Goal: Answer question/provide support: Ask a question

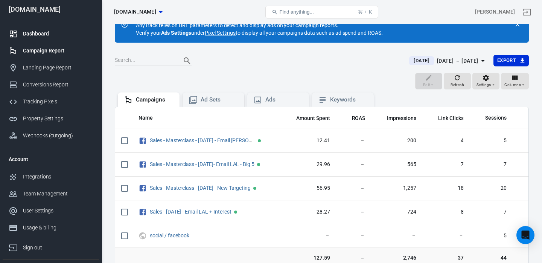
click at [43, 33] on div "Dashboard" at bounding box center [58, 34] width 70 height 8
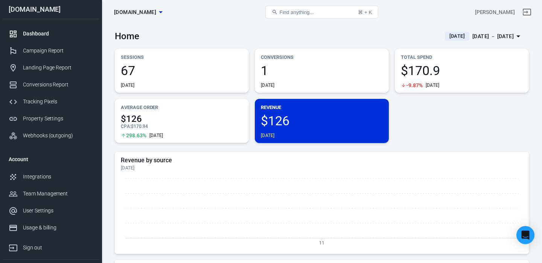
click at [483, 33] on div "[DATE] － [DATE]" at bounding box center [493, 36] width 41 height 9
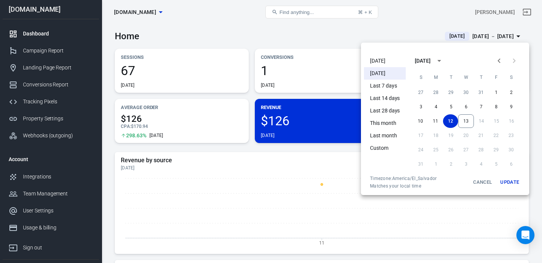
click at [385, 63] on li "[DATE]" at bounding box center [385, 61] width 42 height 12
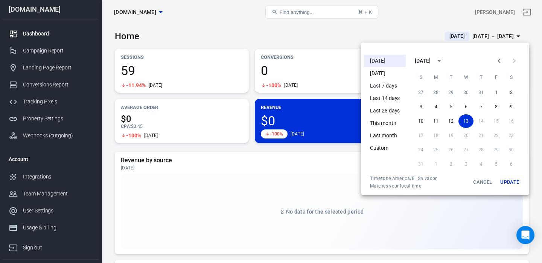
click at [237, 35] on div at bounding box center [271, 131] width 542 height 263
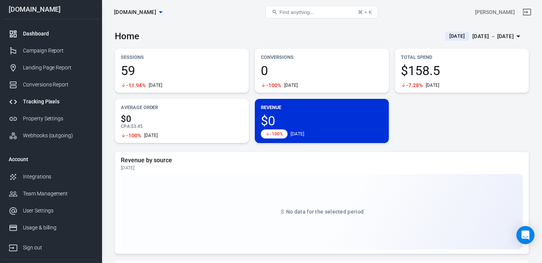
click at [42, 99] on div "Tracking Pixels" at bounding box center [58, 102] width 70 height 8
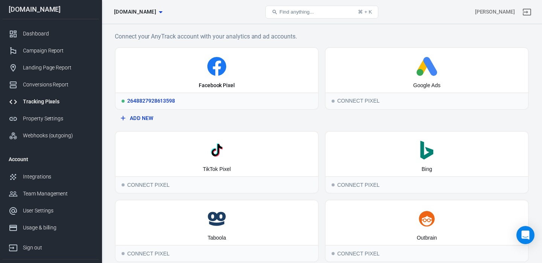
click at [208, 90] on div "Facebook Pixel" at bounding box center [217, 70] width 203 height 44
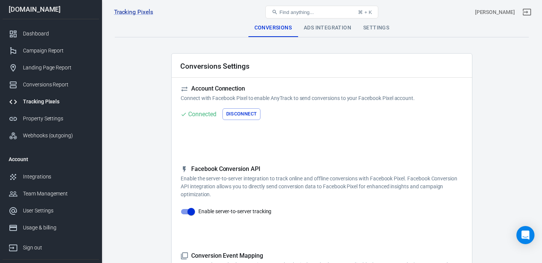
click at [325, 24] on div "Tracking Pixels fb pixel showit (set up correctly) 2648827928613598, [DOMAIN_NA…" at bounding box center [322, 12] width 440 height 24
click at [325, 28] on div "Ads Integration" at bounding box center [328, 28] width 60 height 18
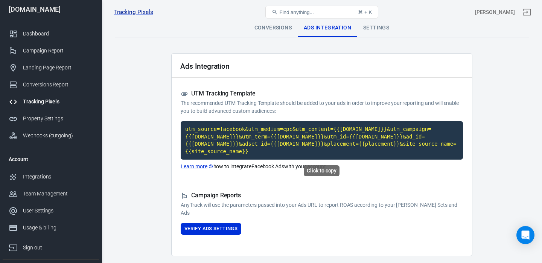
click at [215, 151] on code "utm_source=facebook&utm_medium=cpc&utm_content={{[DOMAIN_NAME]}}&utm_campaign={…" at bounding box center [322, 140] width 283 height 38
click at [528, 237] on icon "Open Intercom Messenger" at bounding box center [525, 235] width 9 height 10
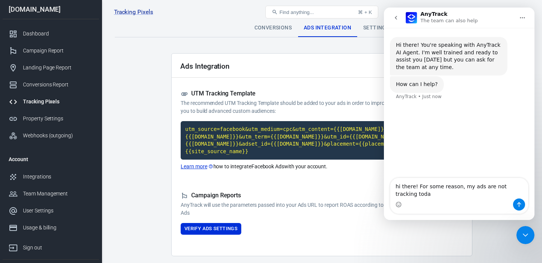
type textarea "hi there! For some reason, my ads are not tracking [DATE]"
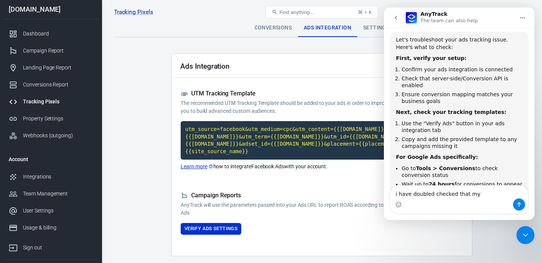
scroll to position [149, 0]
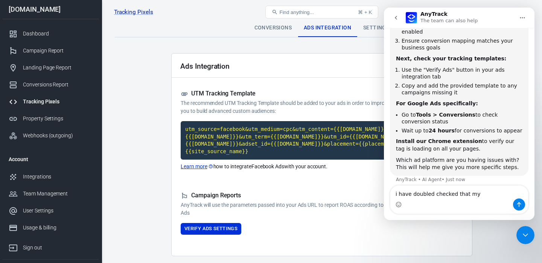
click at [437, 193] on textarea "i have doubled checked that my" at bounding box center [460, 191] width 138 height 13
click at [397, 194] on textarea "i have doubled checked that my" at bounding box center [460, 191] width 138 height 13
click at [401, 194] on textarea "i have doubled checked that my" at bounding box center [460, 191] width 138 height 13
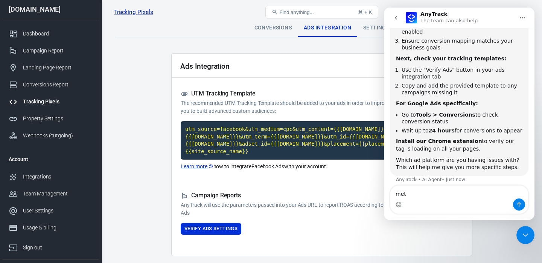
type textarea "meta"
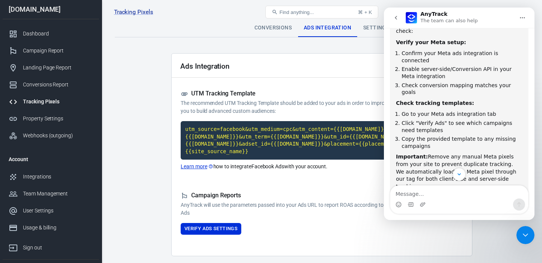
scroll to position [365, 0]
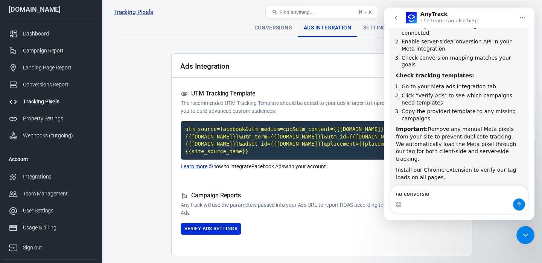
type textarea "no conversion"
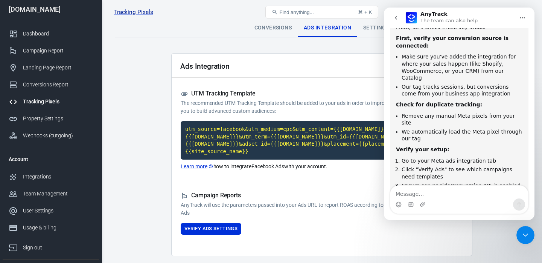
scroll to position [594, 0]
type textarea "thrivecart"
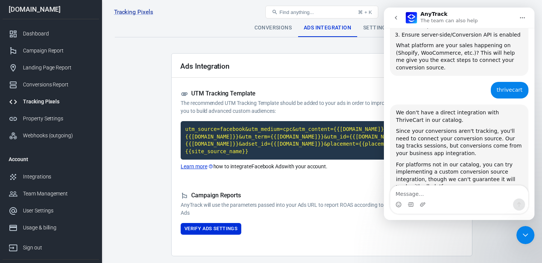
scroll to position [756, 0]
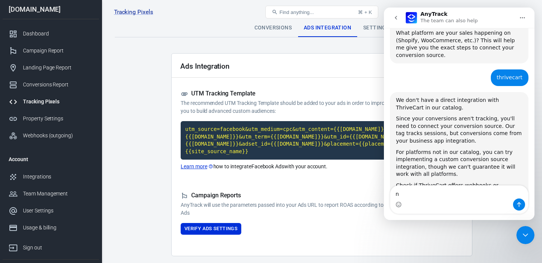
type textarea "no"
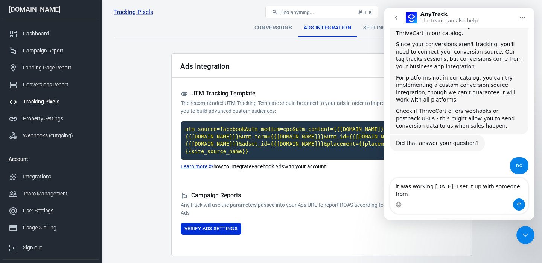
scroll to position [838, 0]
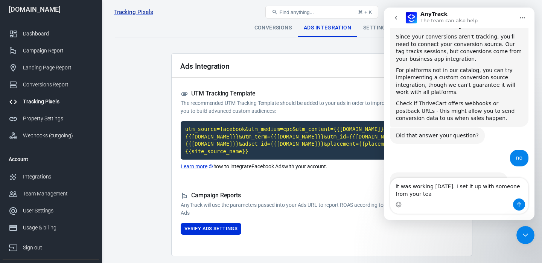
type textarea "it was working [DATE]. I set it up with someone from your team"
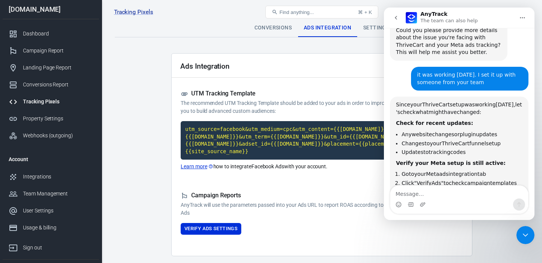
scroll to position [1003, 0]
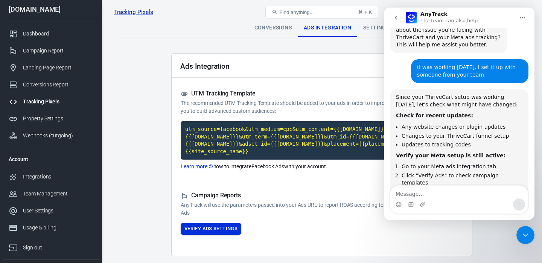
click at [200, 231] on button "Verify Ads Settings" at bounding box center [211, 229] width 61 height 12
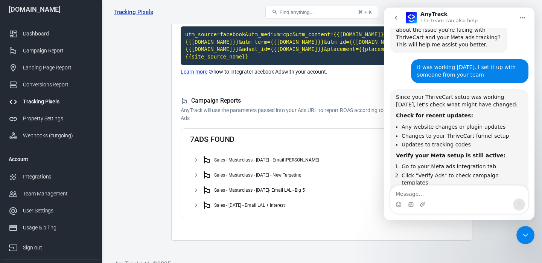
scroll to position [0, 0]
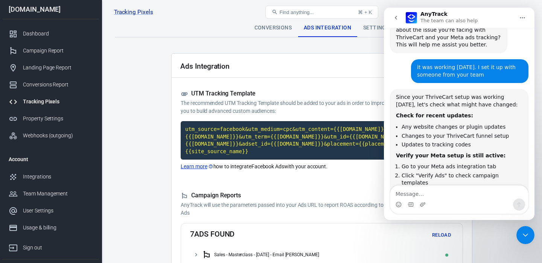
click at [275, 32] on div "Conversions" at bounding box center [273, 28] width 49 height 18
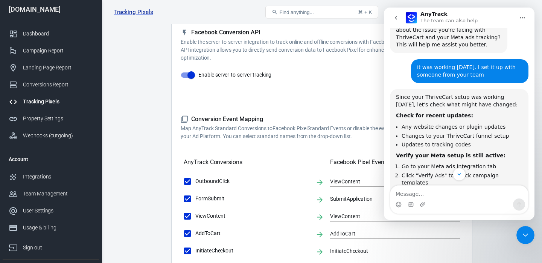
scroll to position [1040, 0]
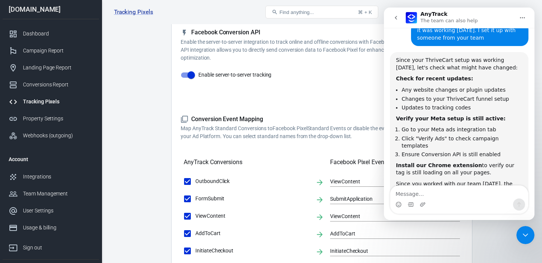
click at [440, 199] on div "Intercom messenger" at bounding box center [460, 204] width 138 height 12
click at [426, 194] on textarea "Message…" at bounding box center [460, 191] width 138 height 13
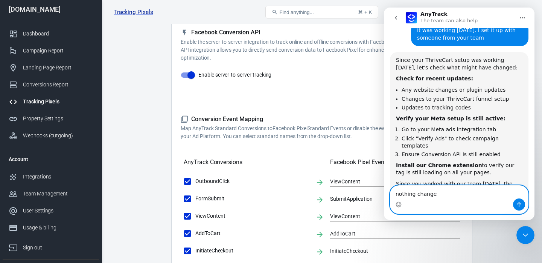
type textarea "nothing changed"
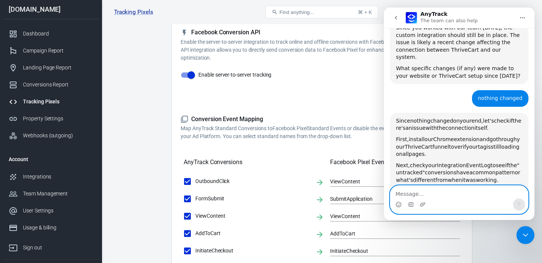
scroll to position [1205, 0]
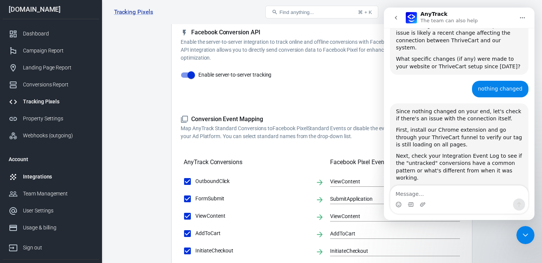
click at [38, 180] on div "Integrations" at bounding box center [58, 177] width 70 height 8
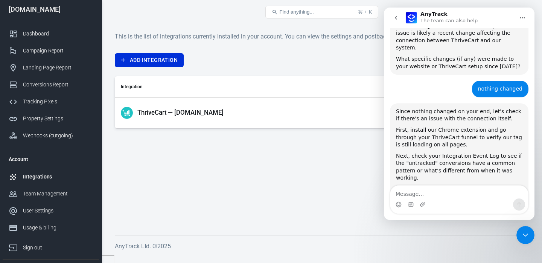
click at [180, 110] on p "ThriveCart — [DOMAIN_NAME]" at bounding box center [181, 112] width 86 height 8
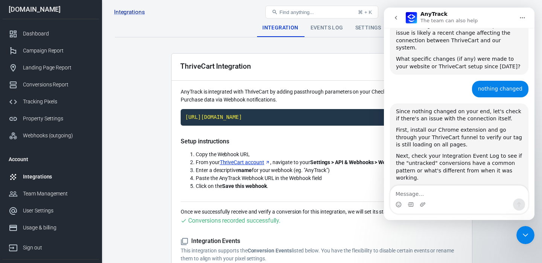
click at [319, 32] on div "Events Log" at bounding box center [327, 28] width 45 height 18
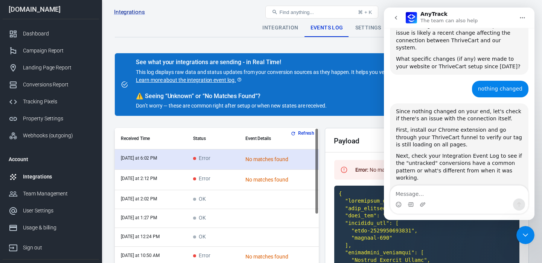
click at [262, 157] on div "No matches found" at bounding box center [290, 159] width 89 height 8
click at [149, 160] on td "[DATE] at 6:02 PM" at bounding box center [151, 159] width 72 height 20
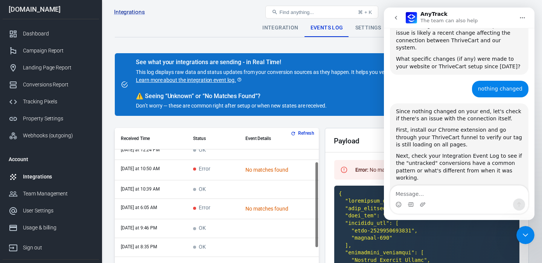
scroll to position [89, 0]
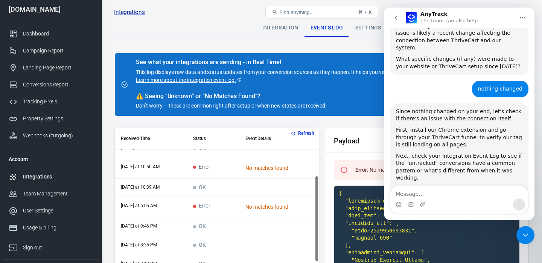
click at [527, 236] on icon "Close Intercom Messenger" at bounding box center [525, 234] width 9 height 9
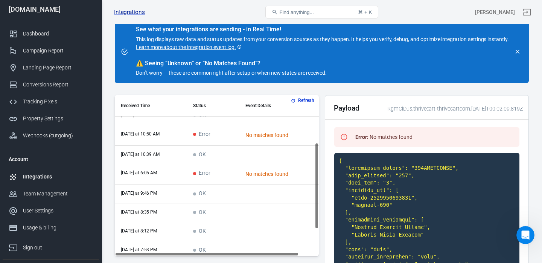
scroll to position [47, 0]
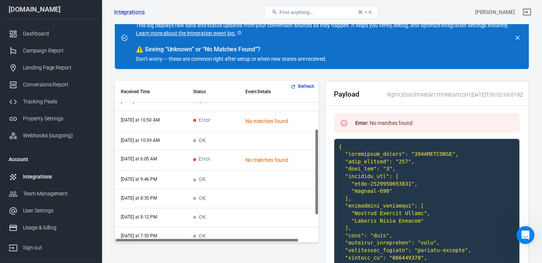
click at [345, 127] on icon at bounding box center [345, 123] width 8 height 8
click at [381, 130] on div "Error : No matches found" at bounding box center [384, 123] width 63 height 14
copy div "Error : No matches found"
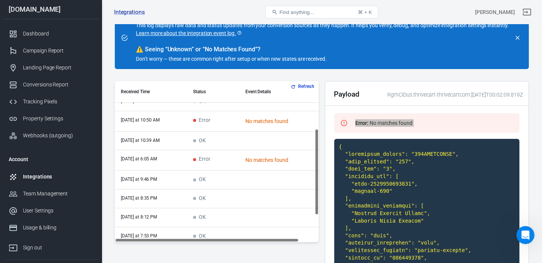
click at [526, 230] on icon "Open Intercom Messenger" at bounding box center [526, 235] width 12 height 12
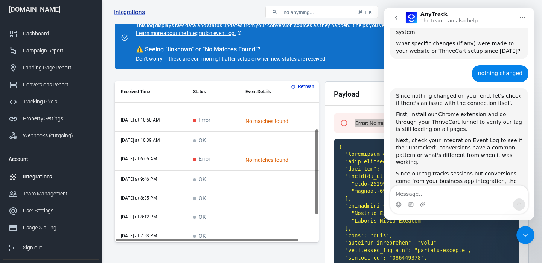
scroll to position [0, 0]
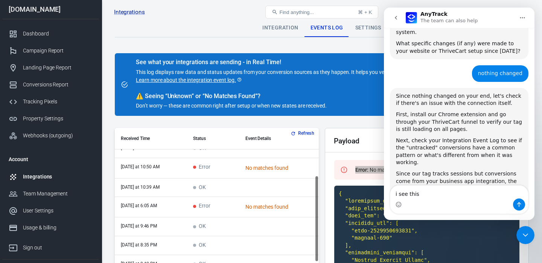
type textarea "i see this Error: No matches found"
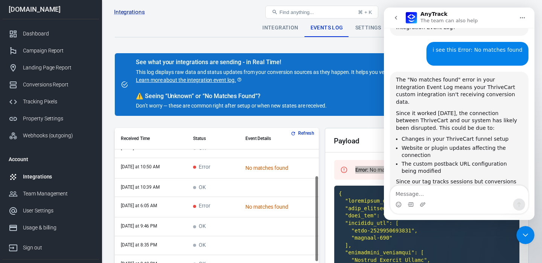
scroll to position [1441, 0]
type textarea "how do i ask a human"
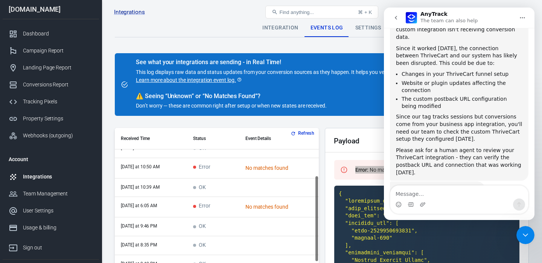
scroll to position [1516, 0]
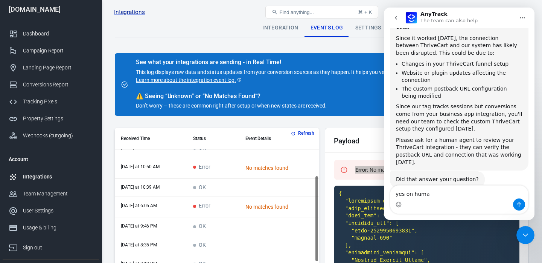
type textarea "yes on human"
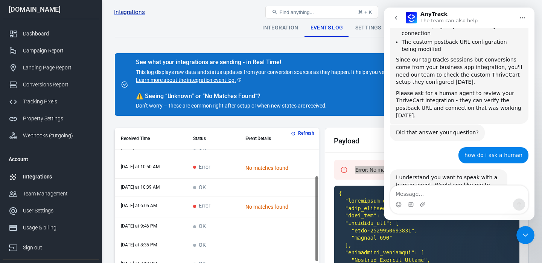
scroll to position [1590, 0]
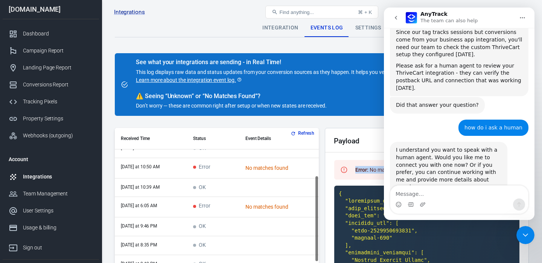
click at [202, 228] on span "OK" at bounding box center [199, 226] width 13 height 6
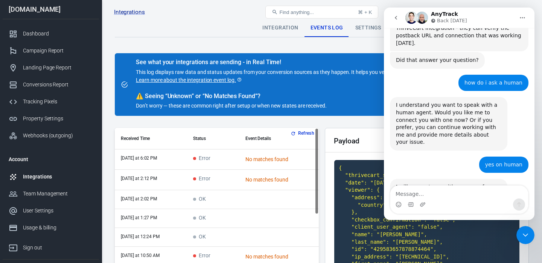
scroll to position [1636, 0]
click at [277, 35] on div "Integration" at bounding box center [281, 28] width 48 height 18
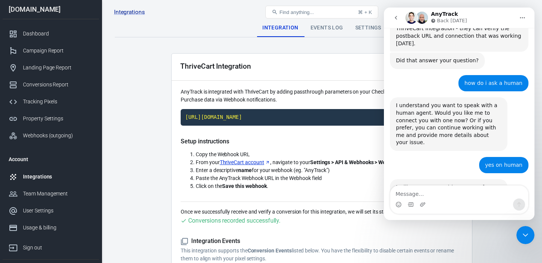
click at [325, 29] on div "Events Log" at bounding box center [327, 28] width 45 height 18
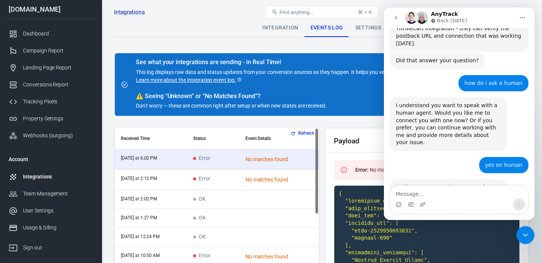
click at [357, 29] on div "Settings" at bounding box center [369, 28] width 38 height 18
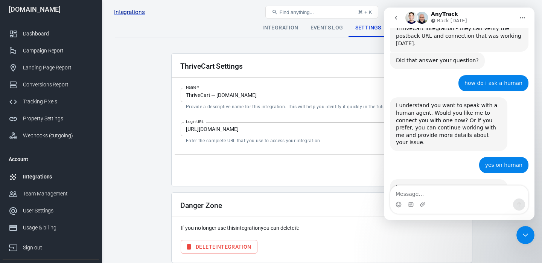
click at [281, 26] on div "Integration" at bounding box center [281, 28] width 48 height 18
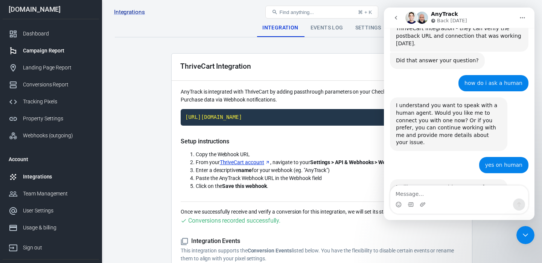
click at [51, 55] on link "Campaign Report" at bounding box center [51, 50] width 96 height 17
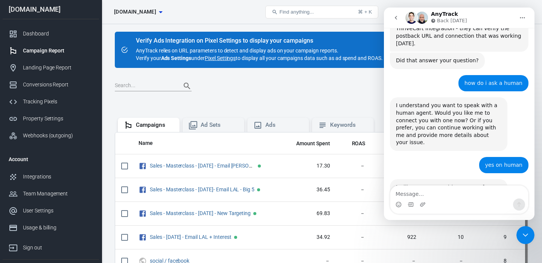
click at [523, 232] on icon "Close Intercom Messenger" at bounding box center [525, 234] width 9 height 9
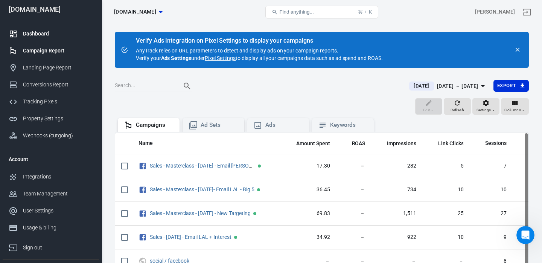
click at [49, 31] on div "Dashboard" at bounding box center [58, 34] width 70 height 8
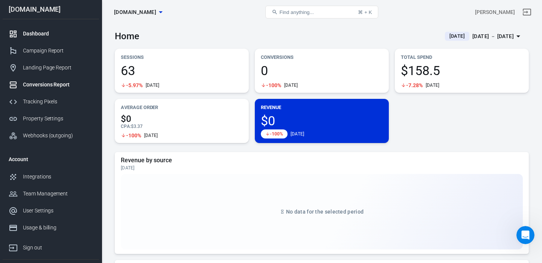
click at [67, 81] on div "Conversions Report" at bounding box center [58, 85] width 70 height 8
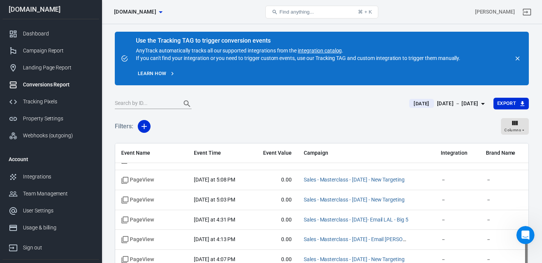
scroll to position [63, 0]
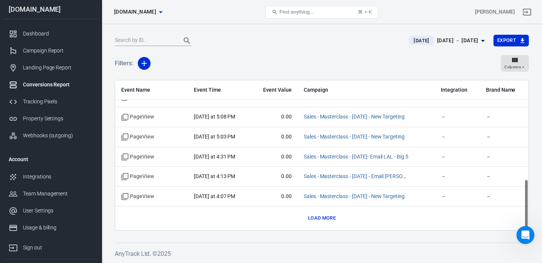
click at [318, 216] on button "Load more" at bounding box center [322, 218] width 32 height 12
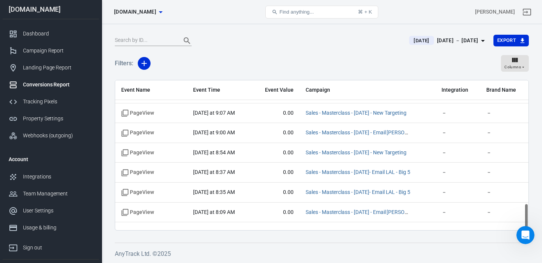
scroll to position [686, 0]
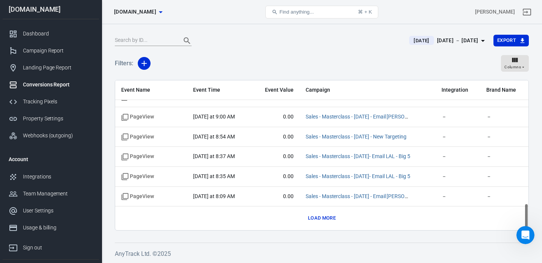
click at [326, 217] on button "Load more" at bounding box center [322, 218] width 32 height 12
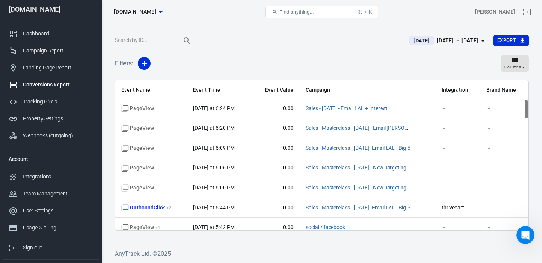
scroll to position [141, 0]
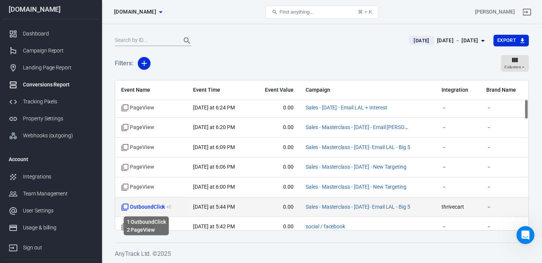
click at [164, 207] on span "OutboundClick + 2" at bounding box center [146, 207] width 50 height 8
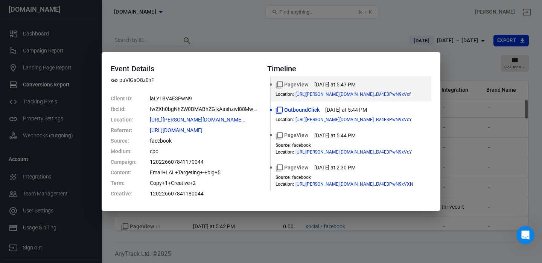
click at [209, 40] on div "Event Details puVlGsO8z0hF Client ID : laLY1BV4E3PwN9 fbclid : IwZXh0bgNhZW0BMA…" at bounding box center [271, 131] width 542 height 263
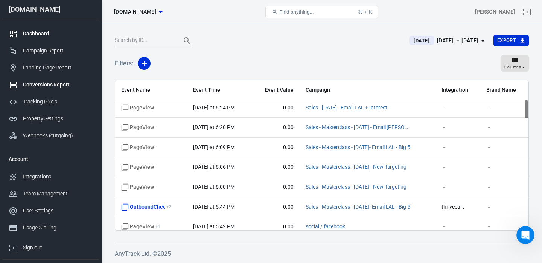
click at [54, 36] on div "Dashboard" at bounding box center [58, 34] width 70 height 8
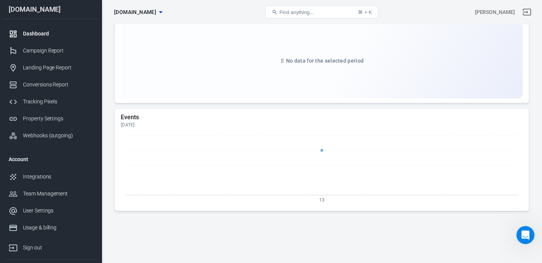
scroll to position [827, 0]
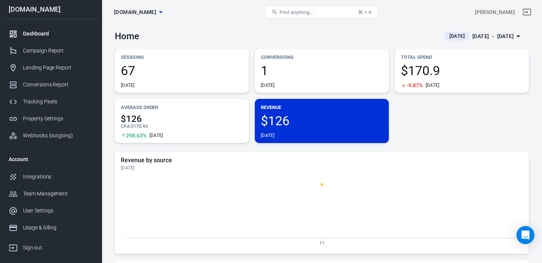
click at [439, 31] on button "Yesterday Aug 12 － Aug 12, 2025" at bounding box center [484, 36] width 90 height 12
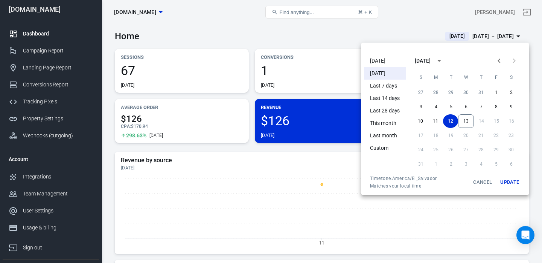
click at [385, 62] on li "[DATE]" at bounding box center [385, 61] width 42 height 12
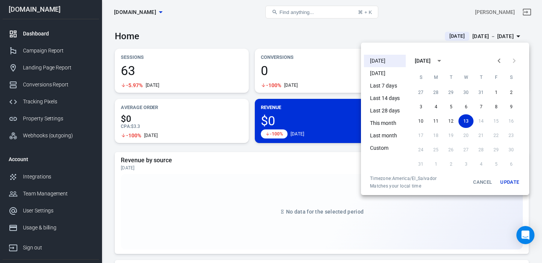
click at [255, 38] on div at bounding box center [271, 131] width 542 height 263
